Goal: Task Accomplishment & Management: Use online tool/utility

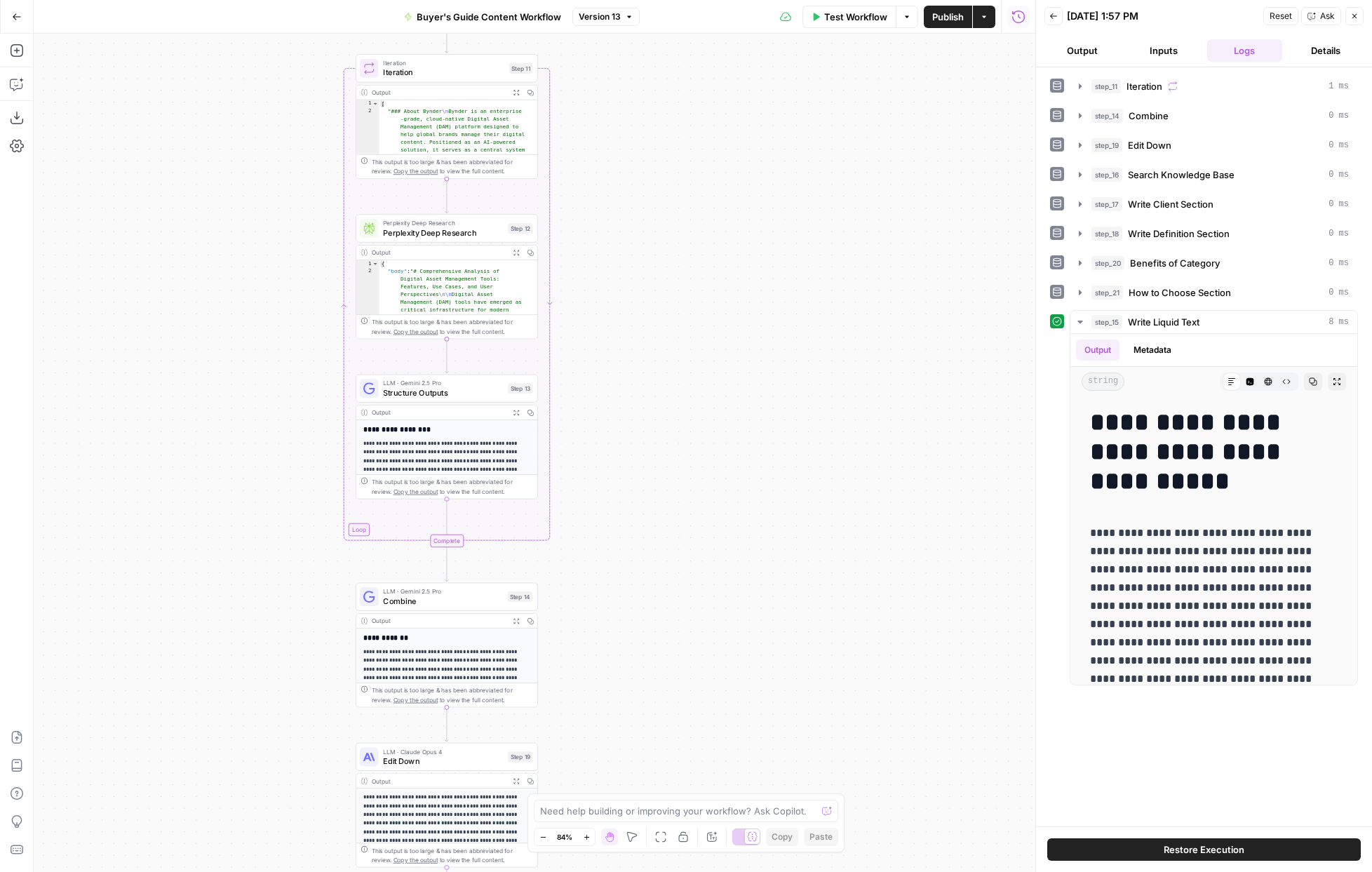
scroll to position [6524, 0]
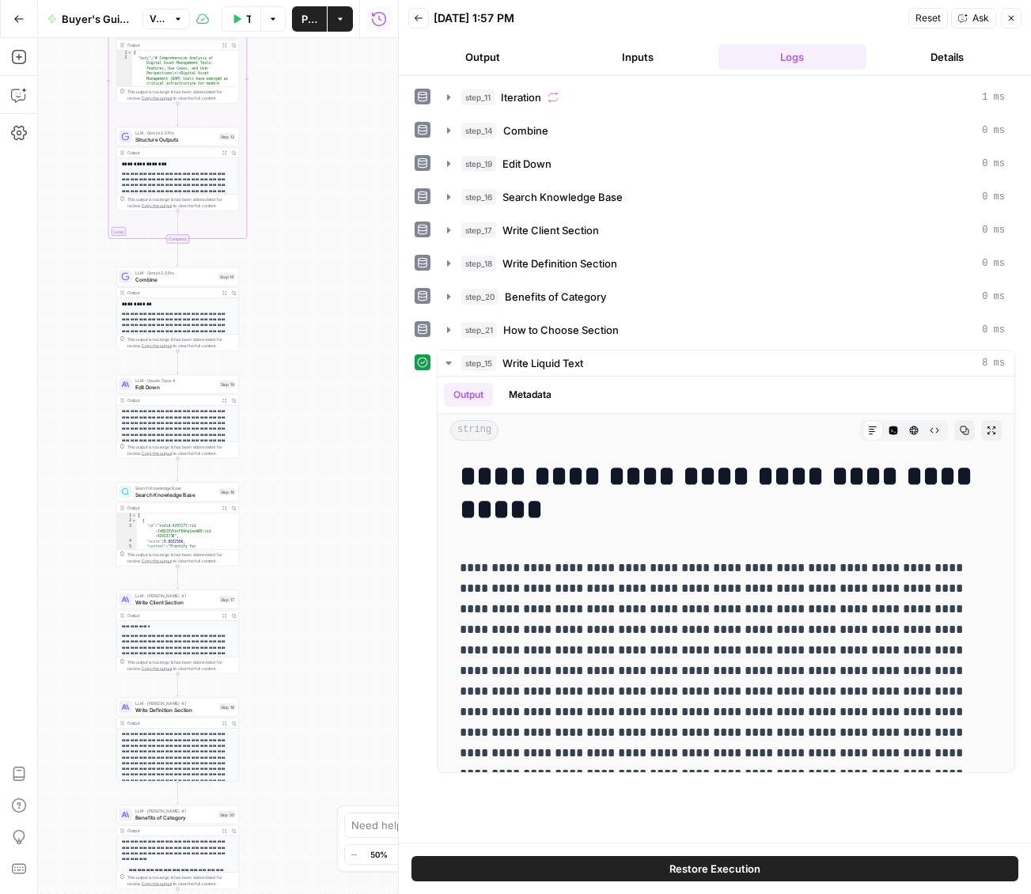
click at [955, 19] on icon "button" at bounding box center [1010, 17] width 9 height 9
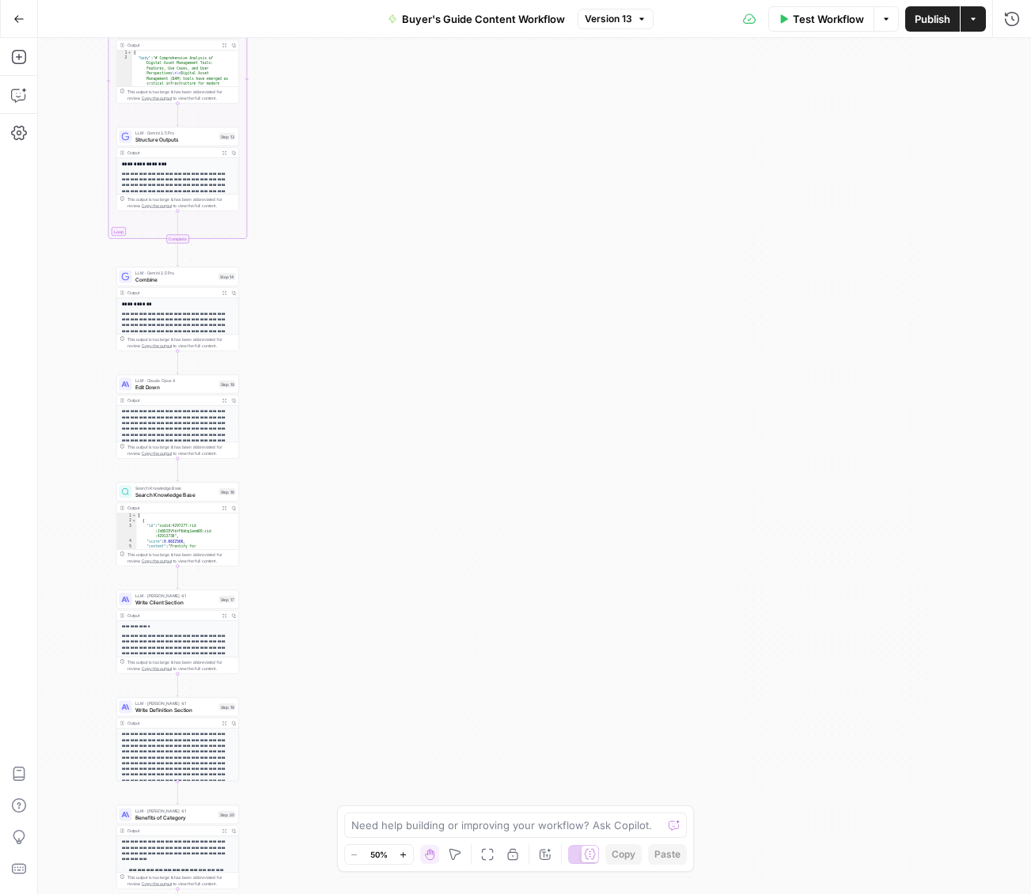
click at [794, 20] on span "Test Workflow" at bounding box center [828, 19] width 71 height 16
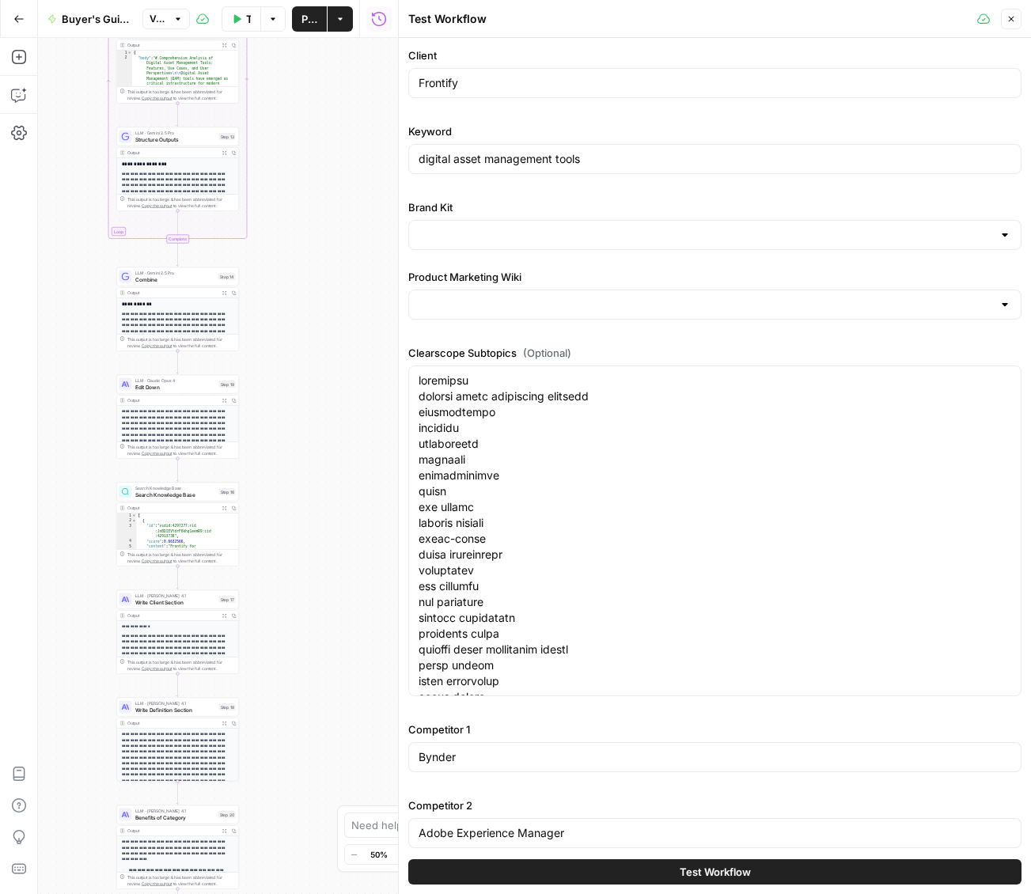
type input "Frontify"
type input "Frontify Product Marketing"
click at [399, 853] on icon "button" at bounding box center [403, 854] width 9 height 9
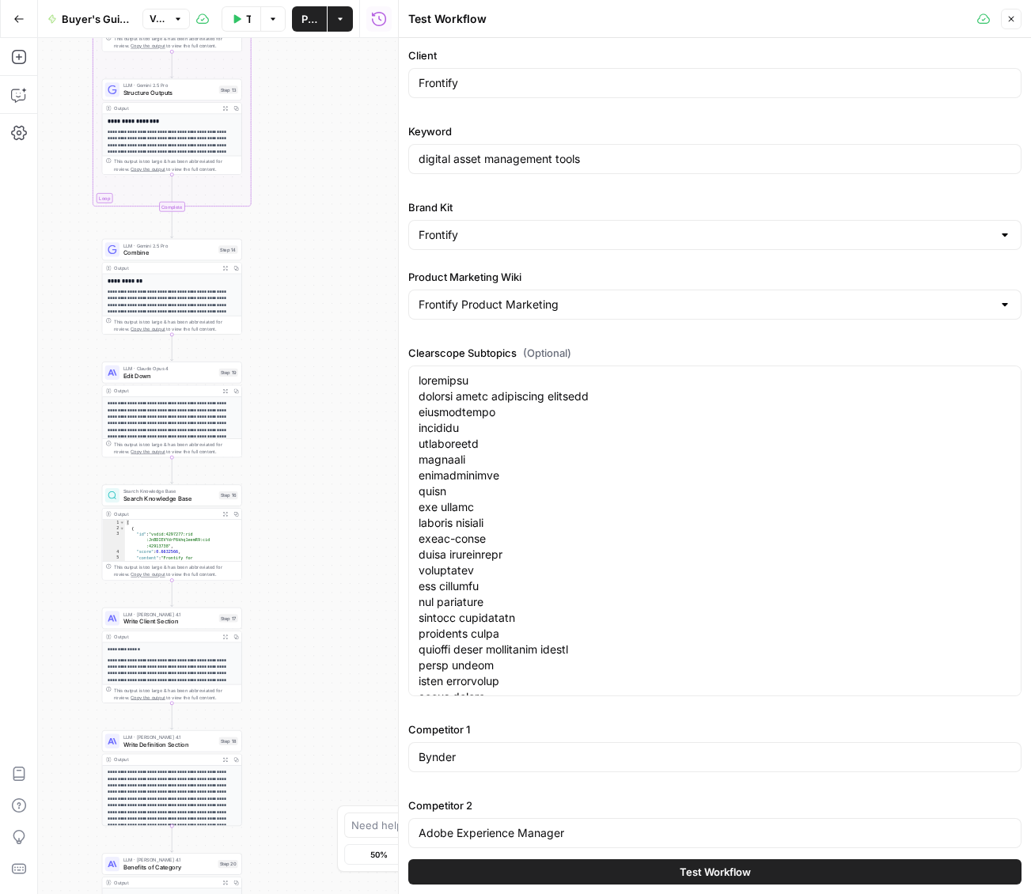
click at [399, 853] on icon "button" at bounding box center [403, 854] width 9 height 9
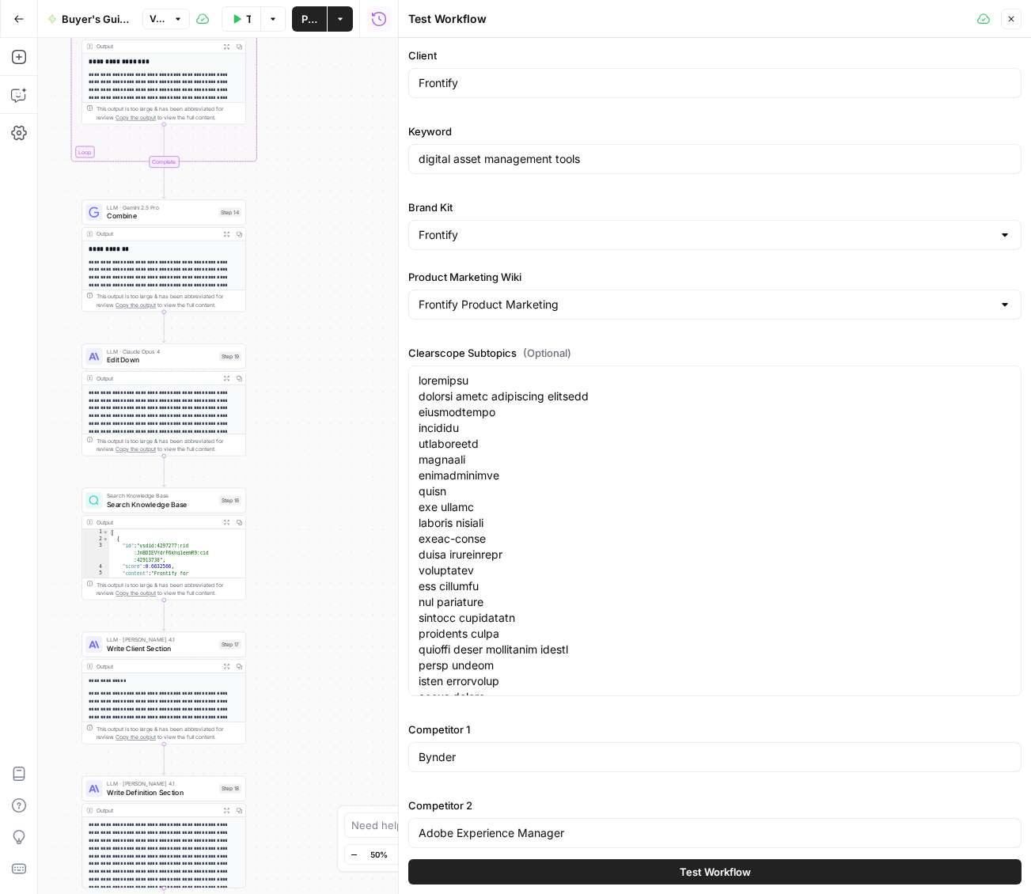
click at [399, 853] on icon "button" at bounding box center [403, 854] width 9 height 9
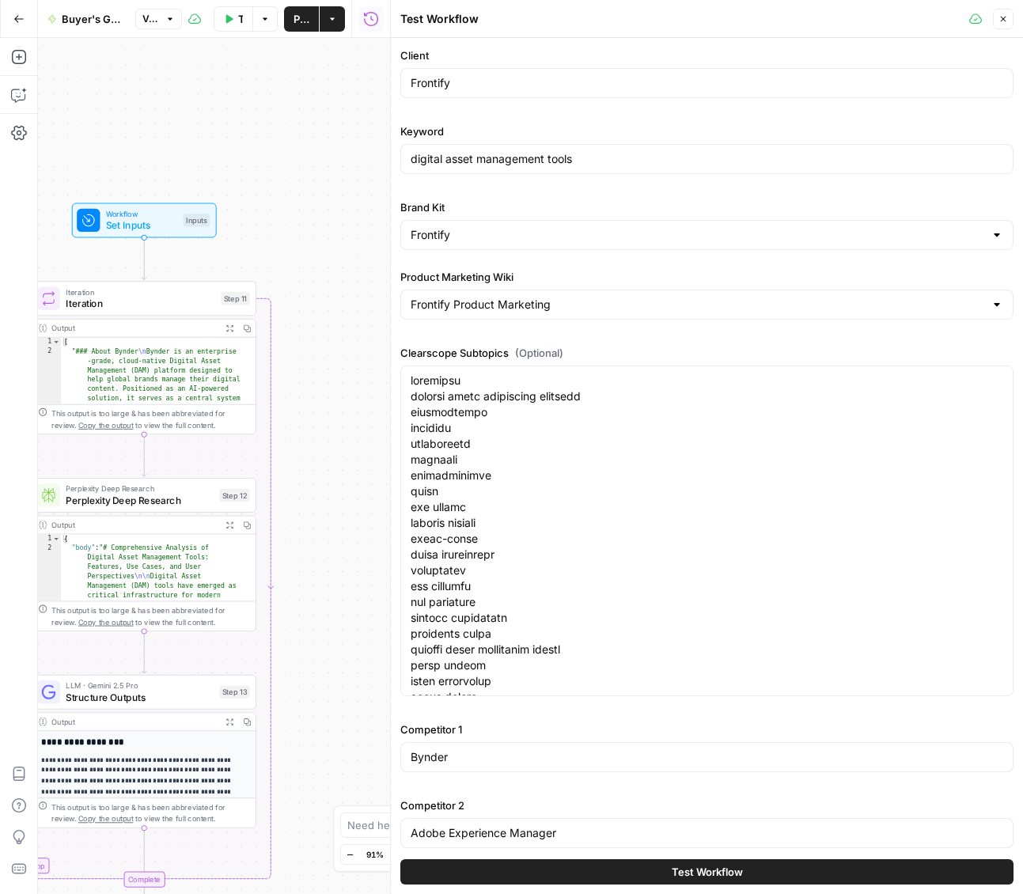
click at [955, 15] on icon "button" at bounding box center [1002, 18] width 9 height 9
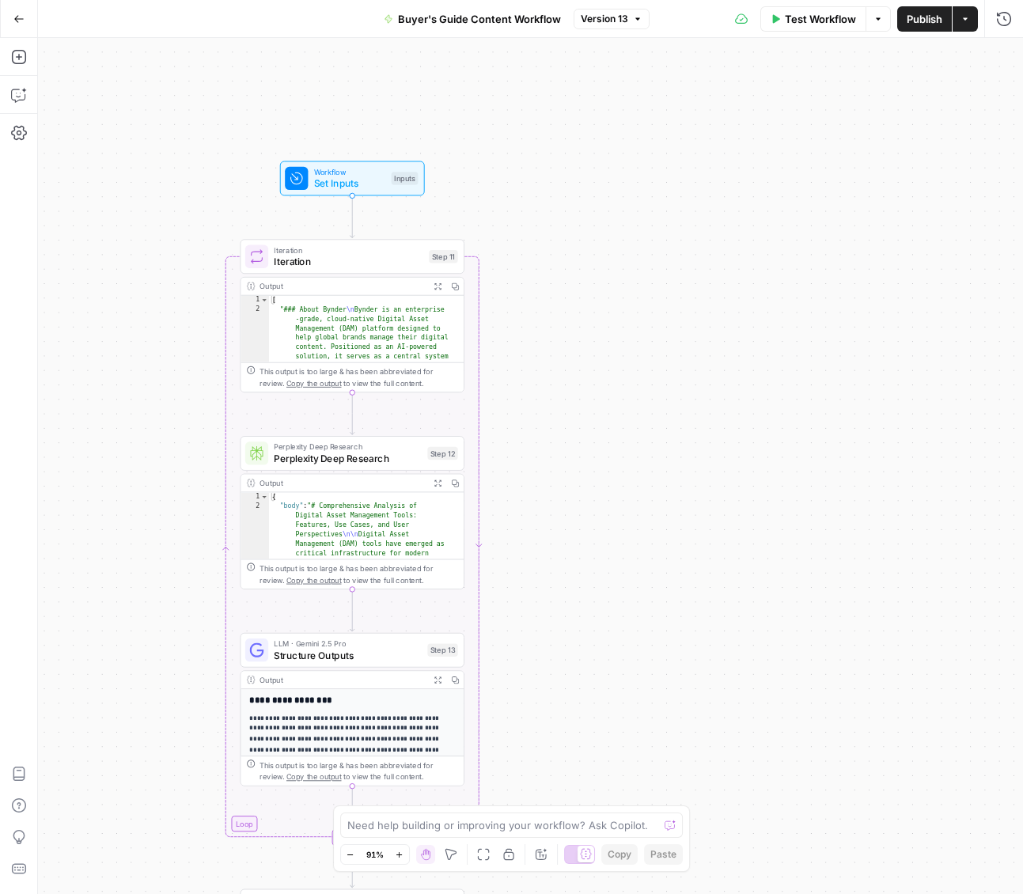
drag, startPoint x: 304, startPoint y: 739, endPoint x: 552, endPoint y: 730, distance: 248.5
click at [551, 731] on div "Workflow Set Inputs Inputs Loop Iteration Iteration Step 11 Output Expand Outpu…" at bounding box center [530, 466] width 985 height 856
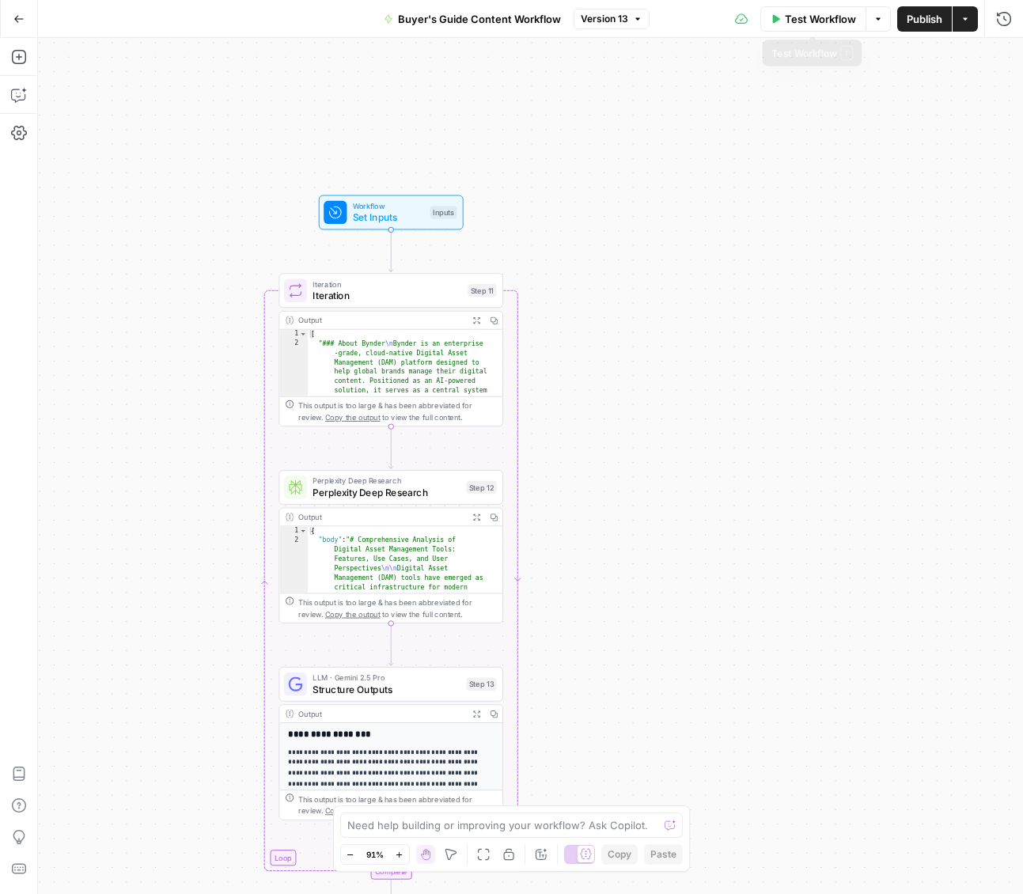
click at [774, 11] on button "Test Workflow" at bounding box center [813, 18] width 106 height 25
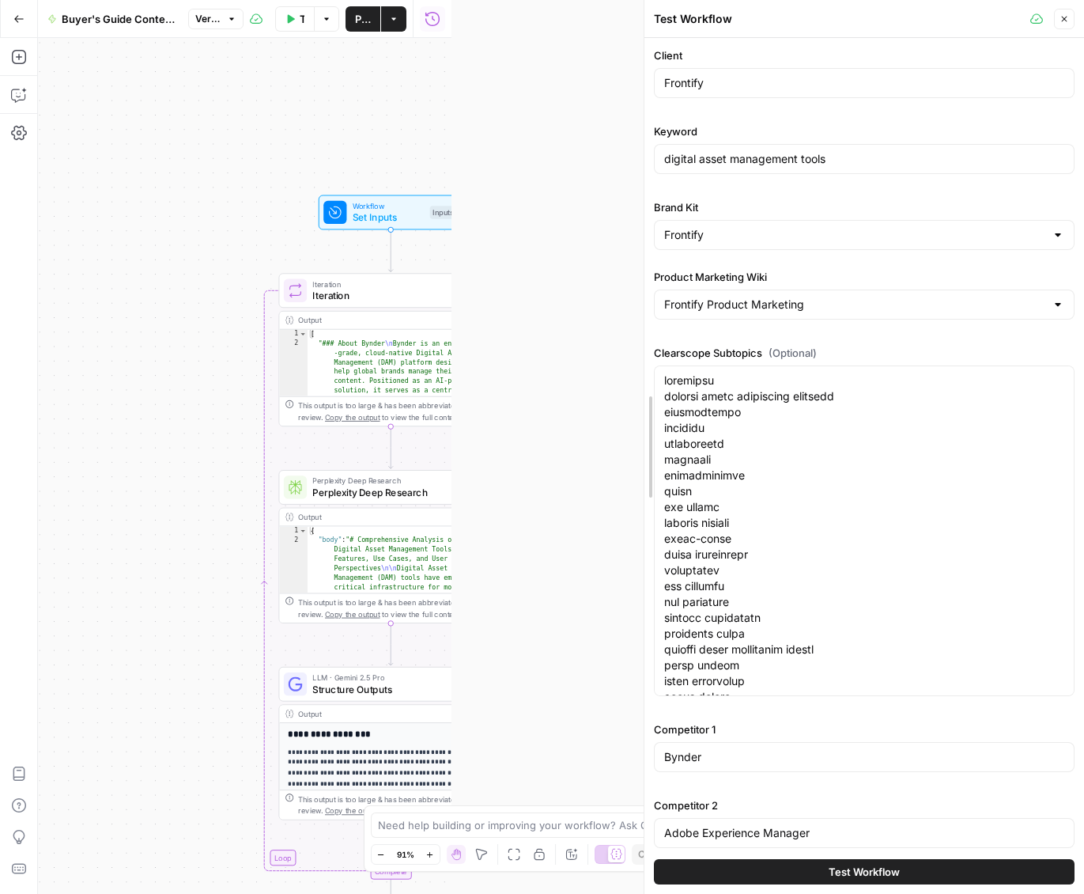
drag, startPoint x: 449, startPoint y: 190, endPoint x: 635, endPoint y: 218, distance: 188.0
click at [637, 218] on div at bounding box center [645, 447] width 16 height 894
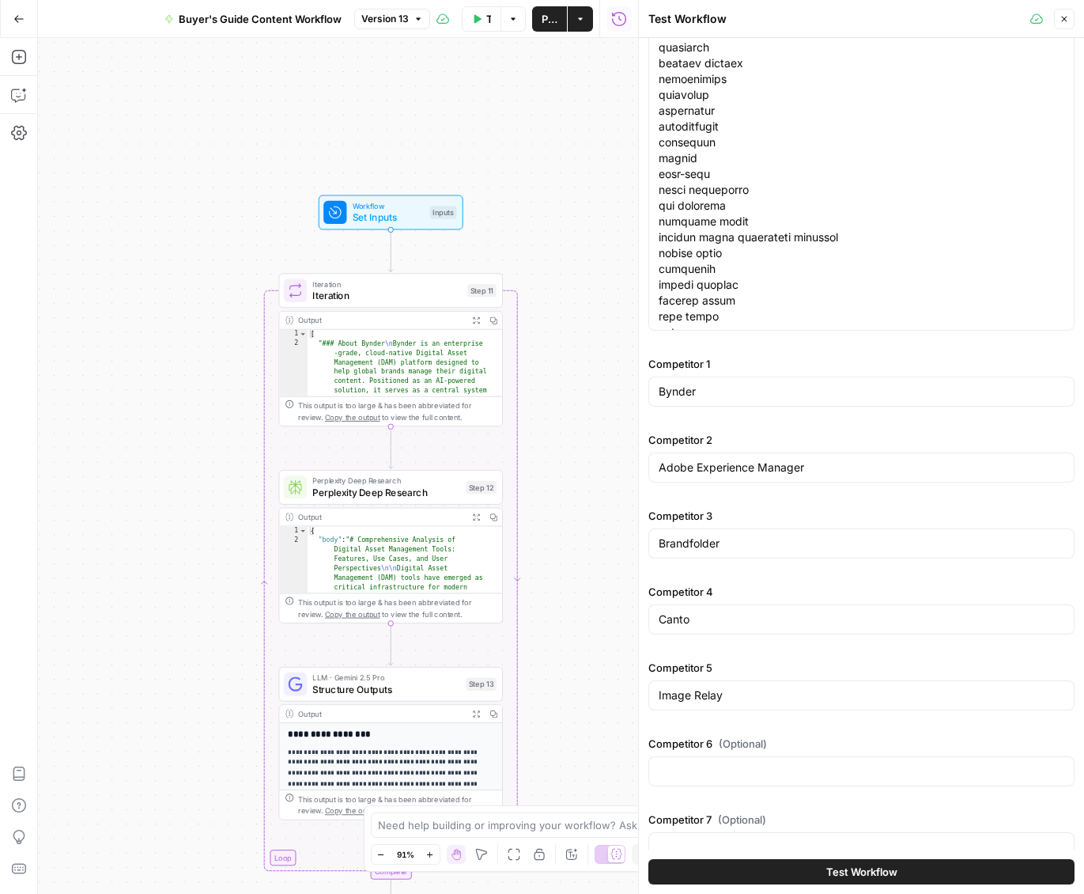
scroll to position [588, 0]
